Goal: Task Accomplishment & Management: Manage account settings

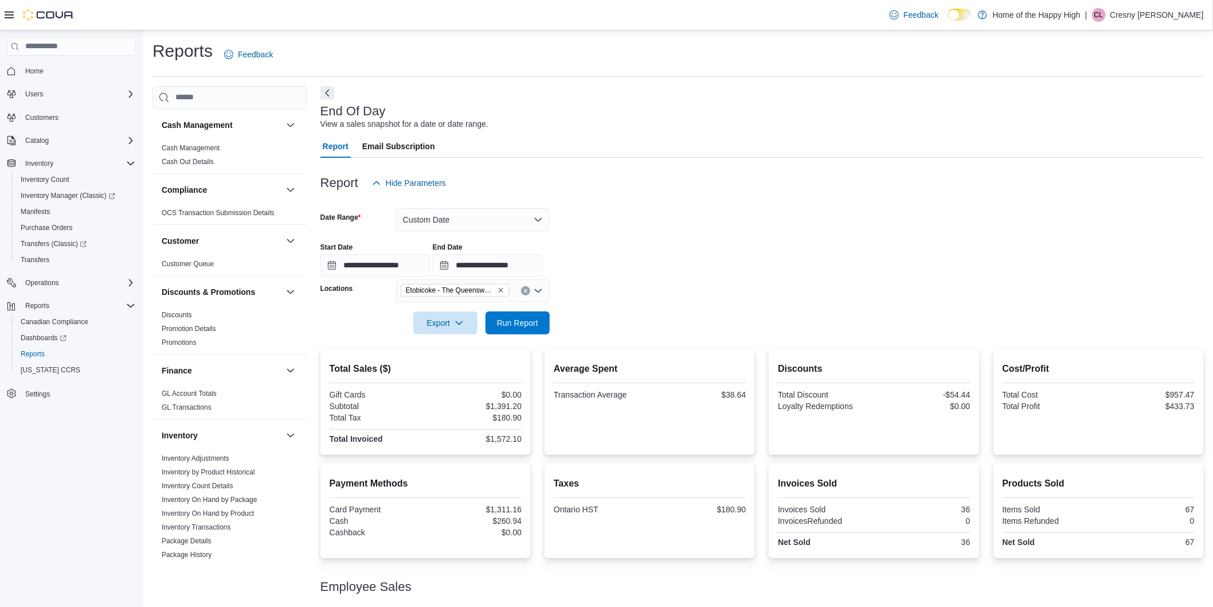
click at [1197, 9] on p "Cresny Lorenzo" at bounding box center [1157, 15] width 93 height 14
click at [1127, 115] on span "Sign Out" at bounding box center [1130, 113] width 31 height 11
